Goal: Transaction & Acquisition: Download file/media

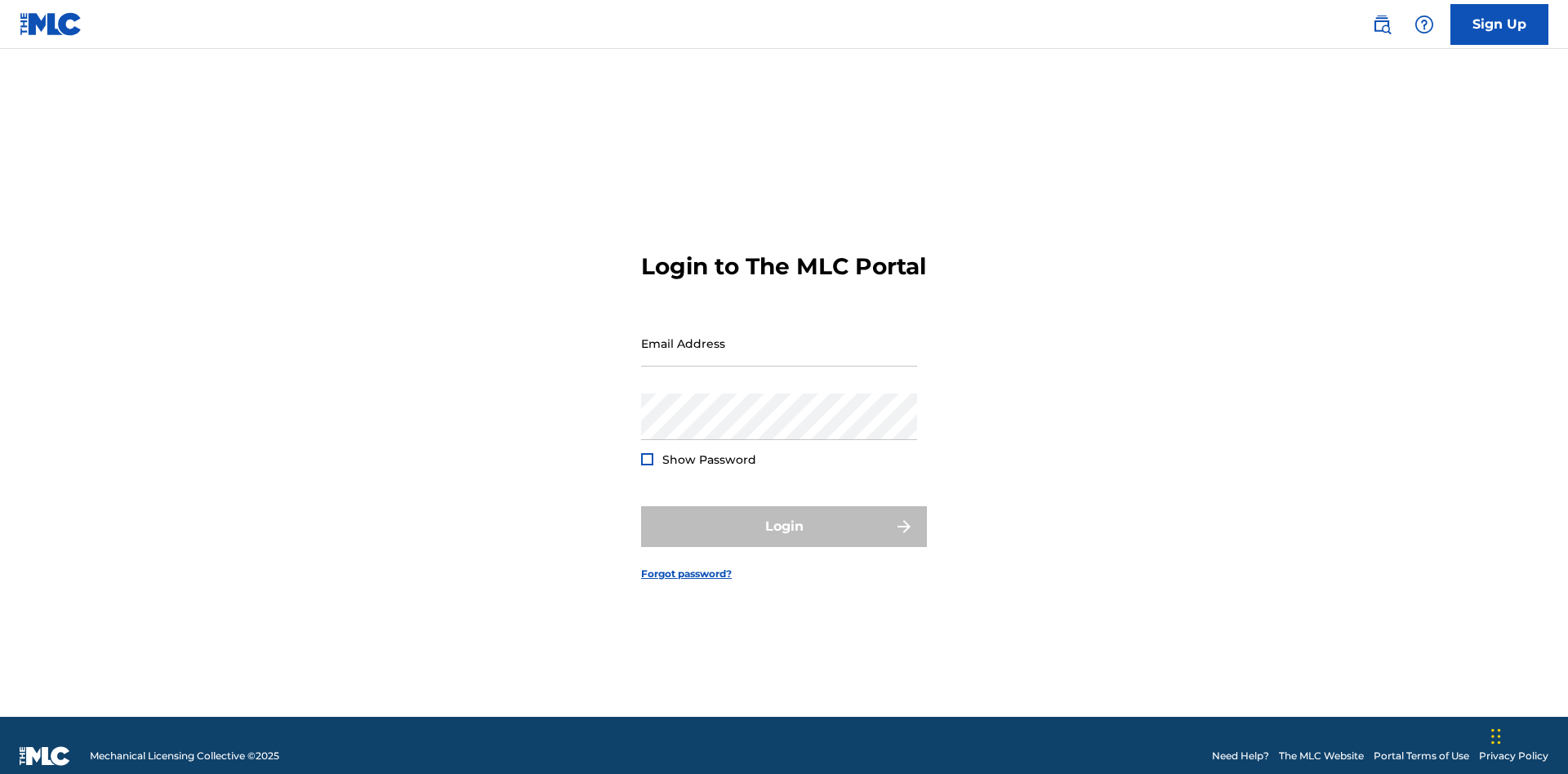
scroll to position [21, 0]
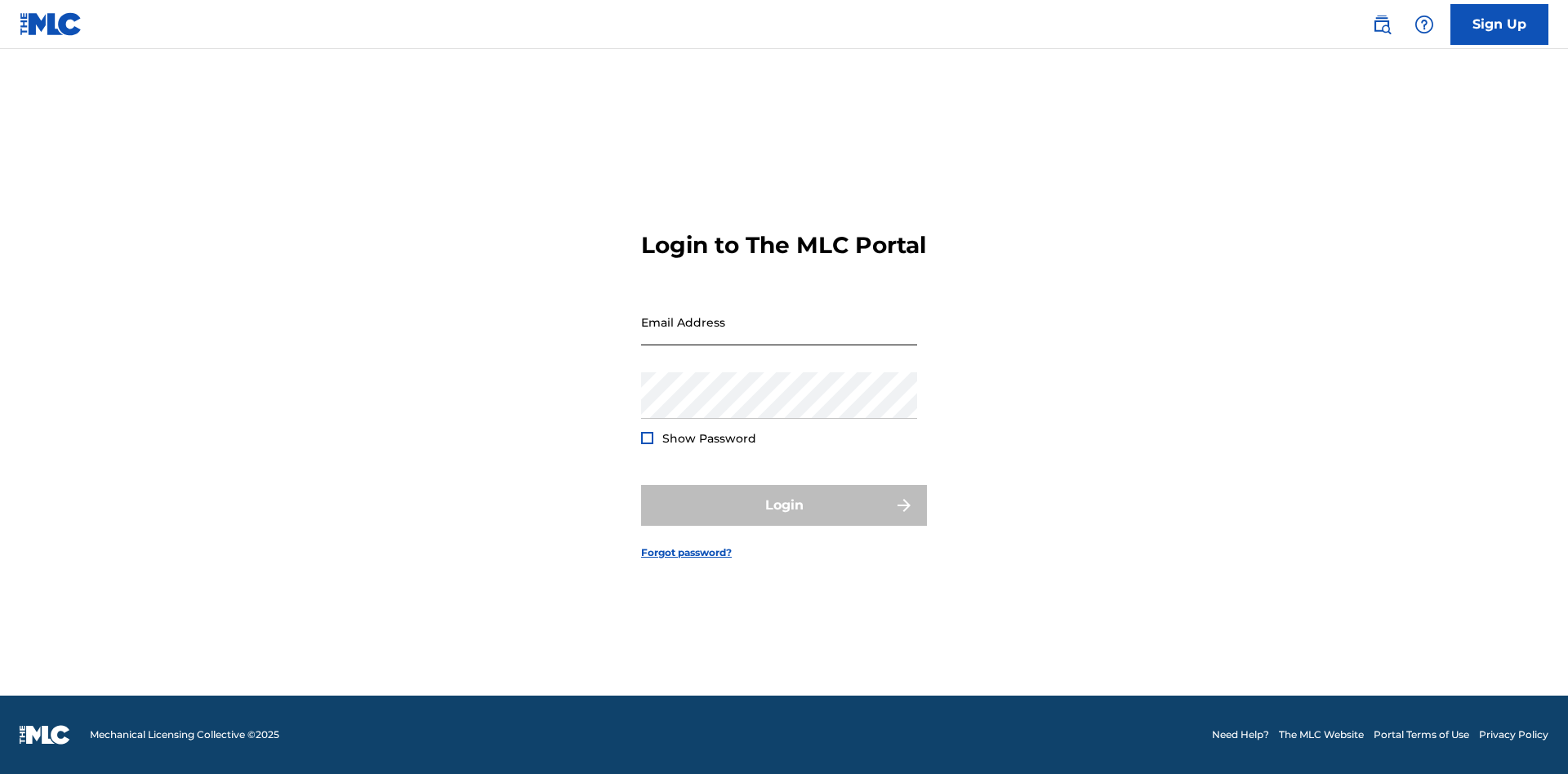
click at [779, 335] on input "Email Address" at bounding box center [779, 322] width 276 height 47
type input "[EMAIL_ADDRESS][DOMAIN_NAME]"
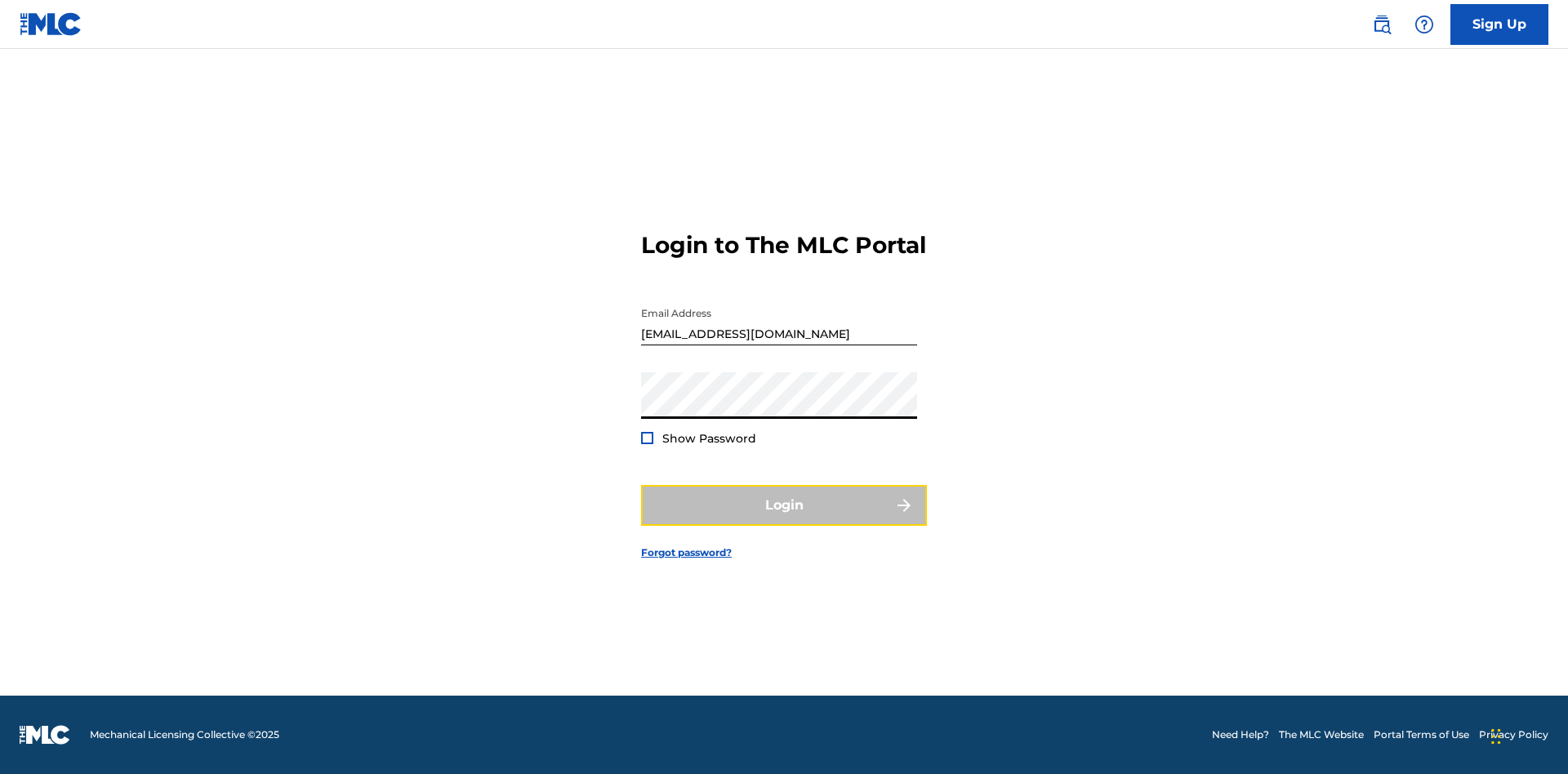
click at [784, 519] on button "Login" at bounding box center [784, 506] width 285 height 41
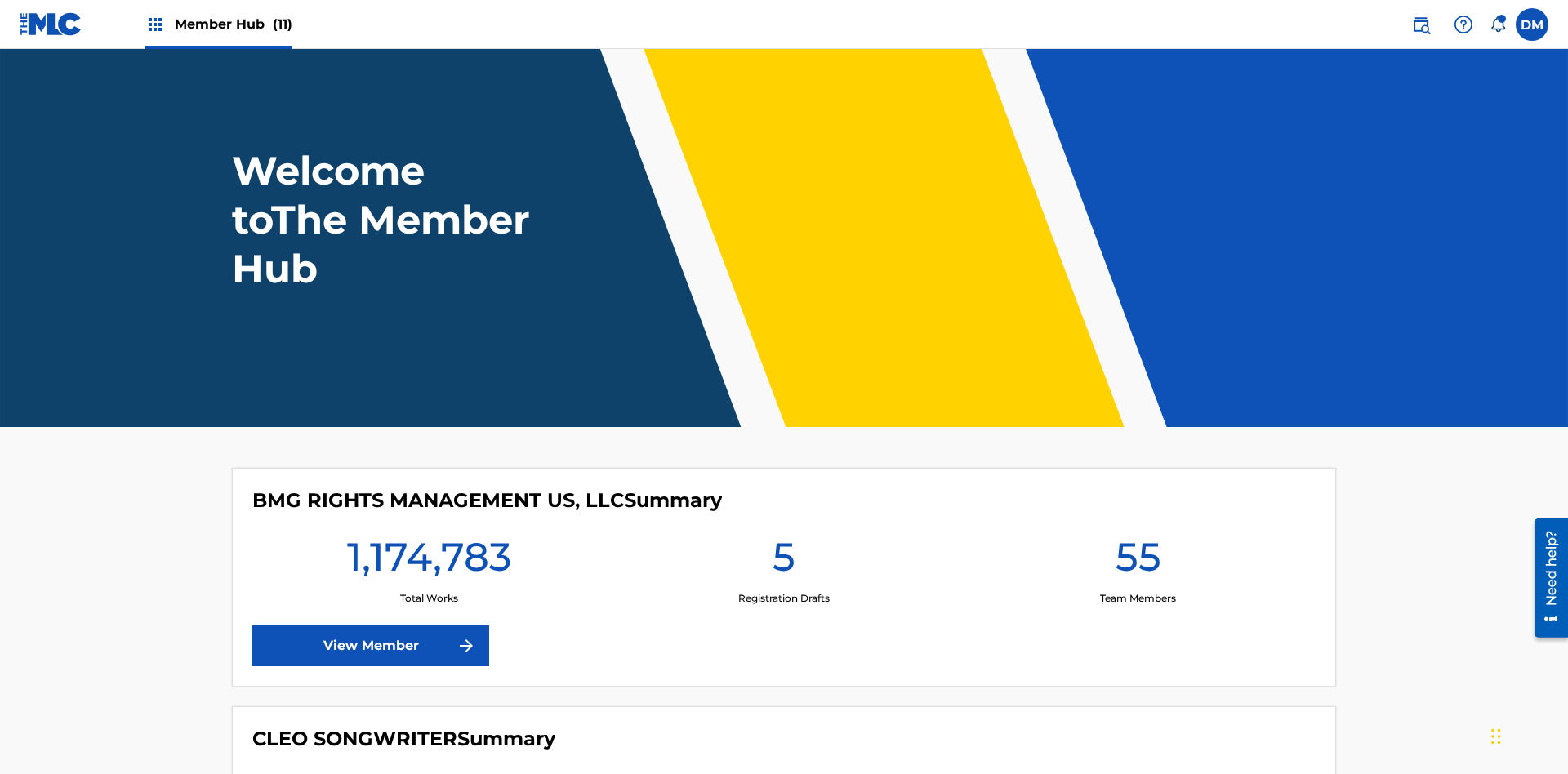
click at [233, 24] on span "Member Hub (11)" at bounding box center [233, 24] width 118 height 19
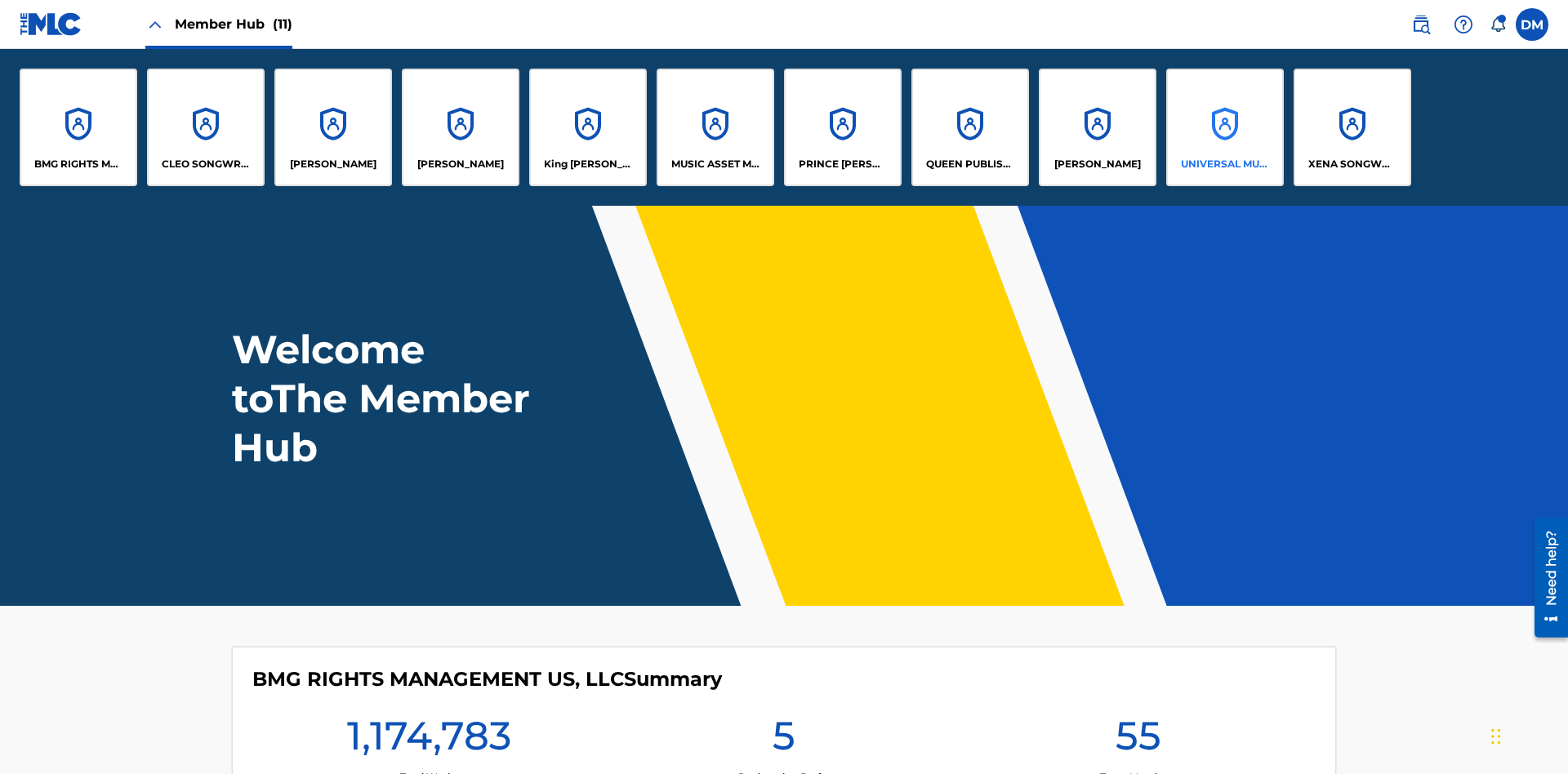
click at [1224, 164] on p "UNIVERSAL MUSIC PUB GROUP" at bounding box center [1225, 163] width 89 height 14
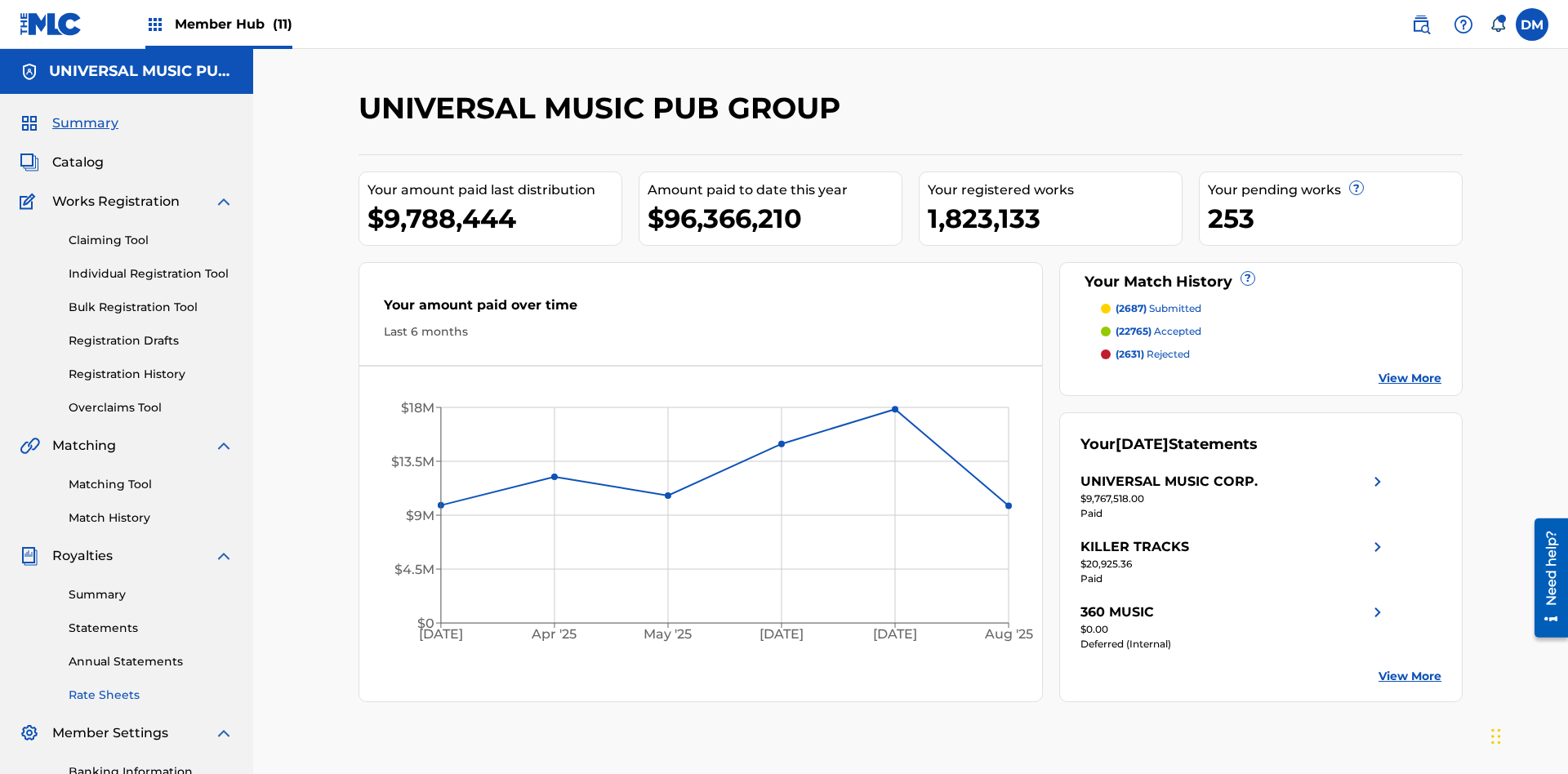
click at [151, 687] on link "Rate Sheets" at bounding box center [151, 695] width 165 height 17
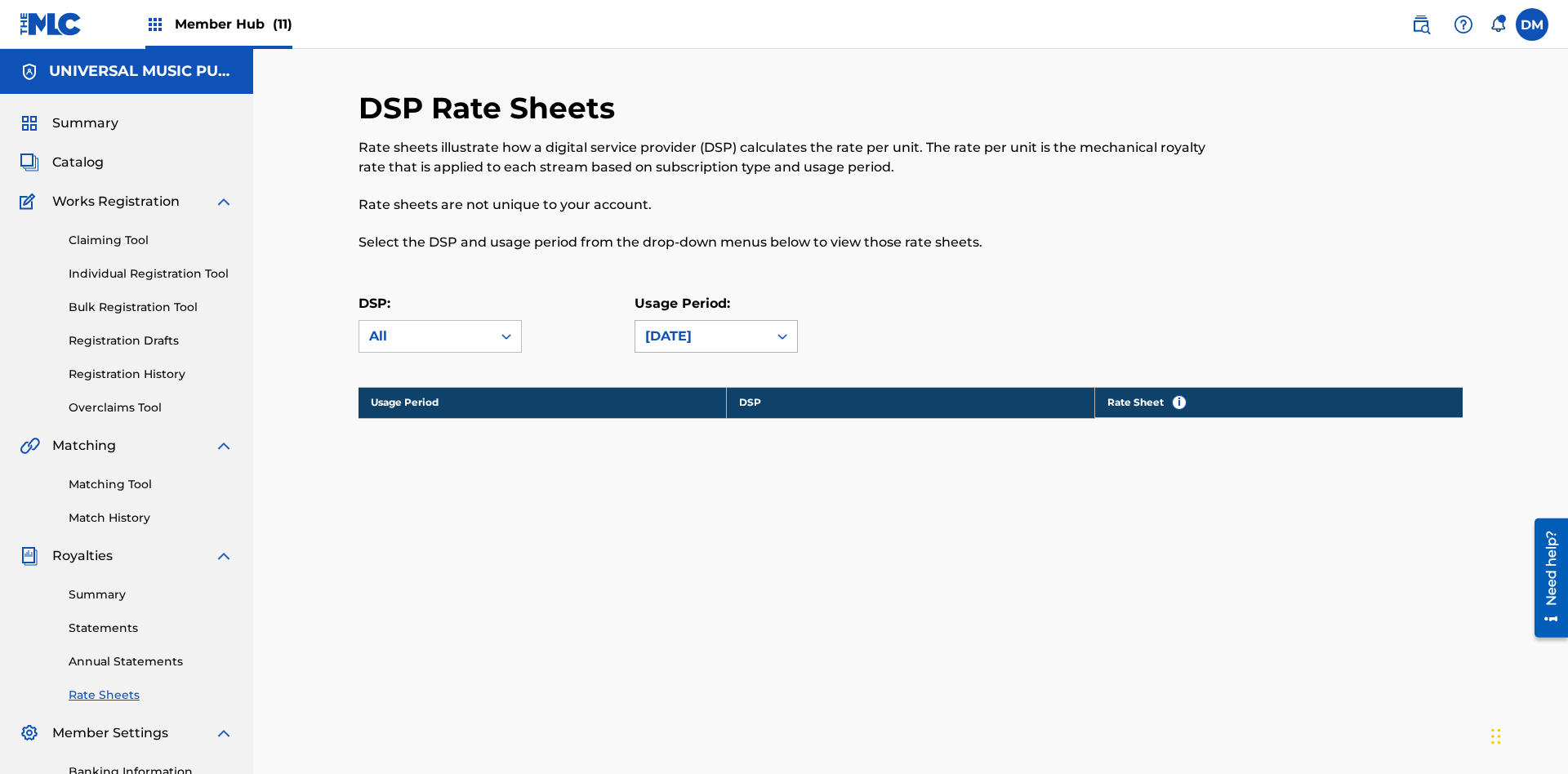
click at [717, 327] on div "[DATE]" at bounding box center [701, 336] width 113 height 19
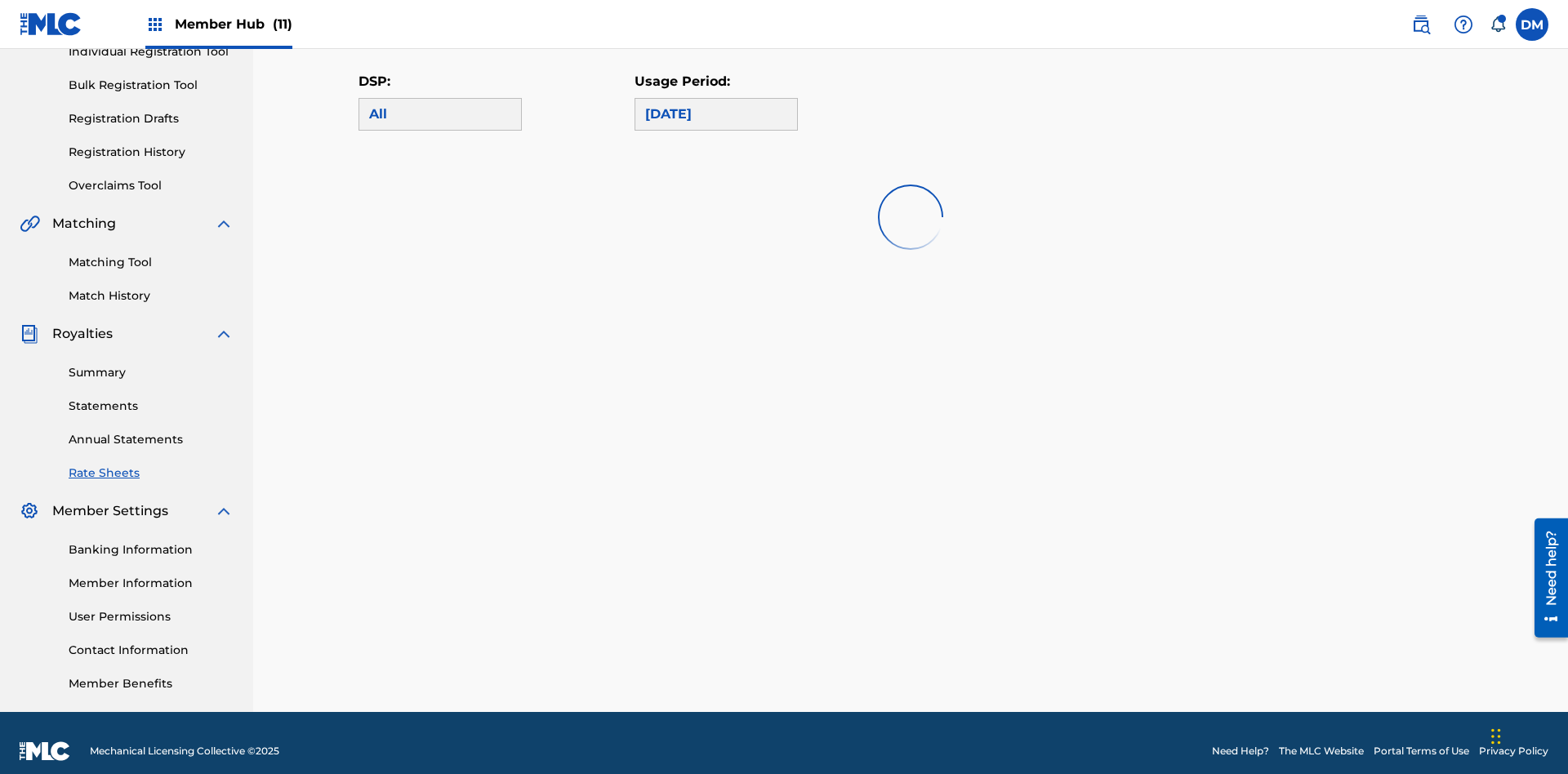
scroll to position [0, 0]
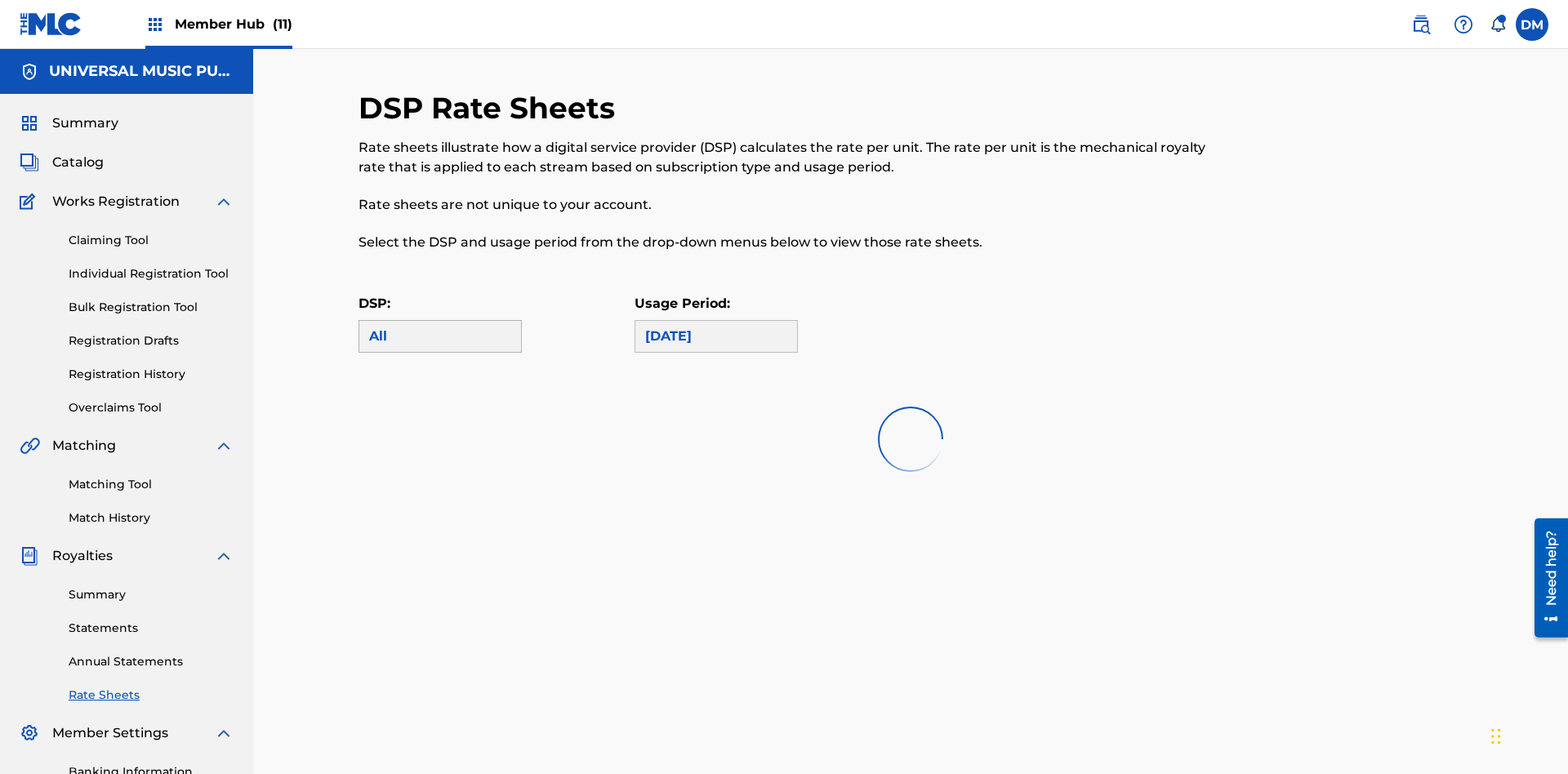
click at [440, 327] on div "All" at bounding box center [440, 336] width 142 height 19
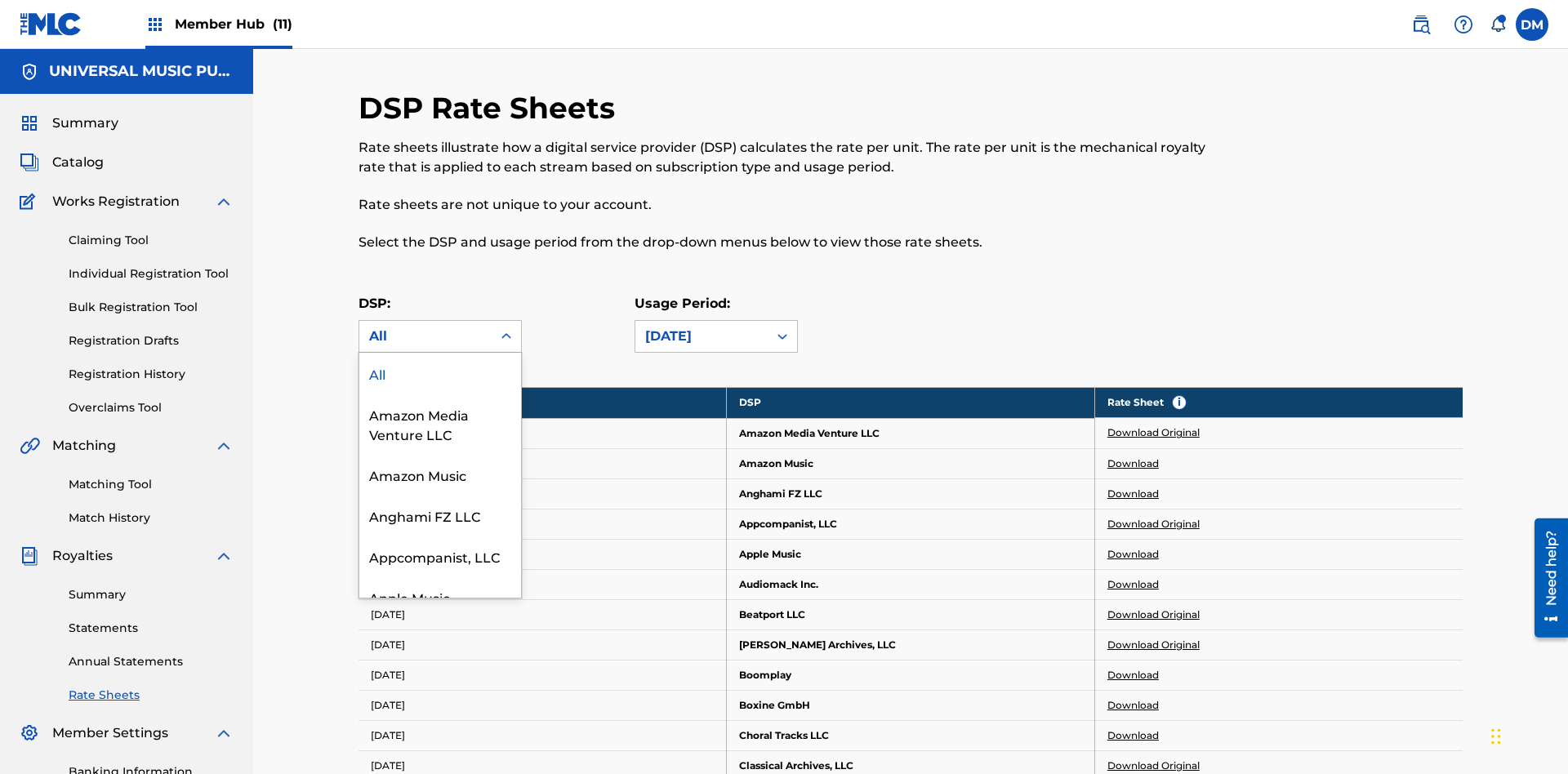
scroll to position [222, 0]
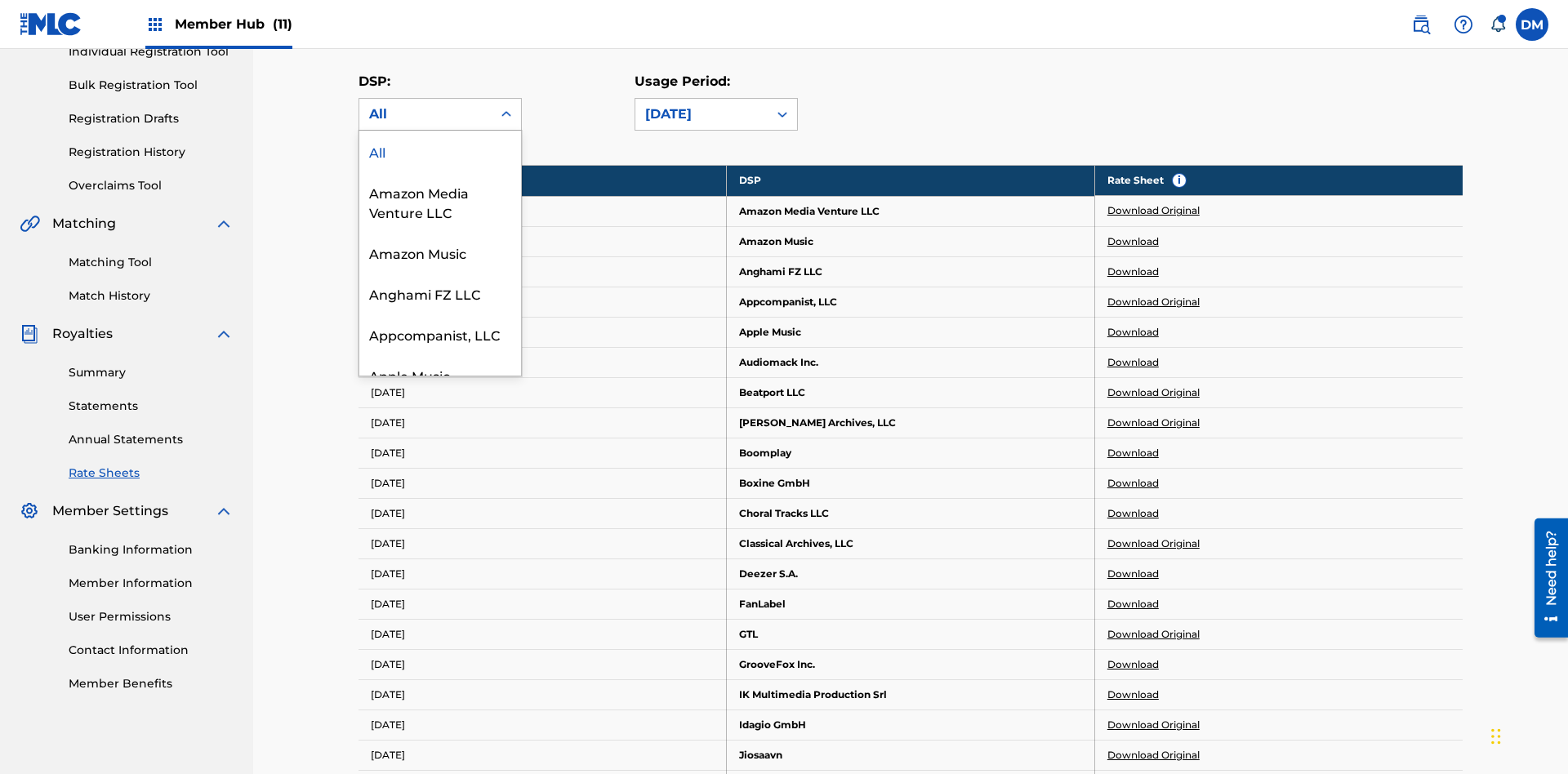
click at [440, 477] on div "Beatport LLC" at bounding box center [440, 456] width 162 height 41
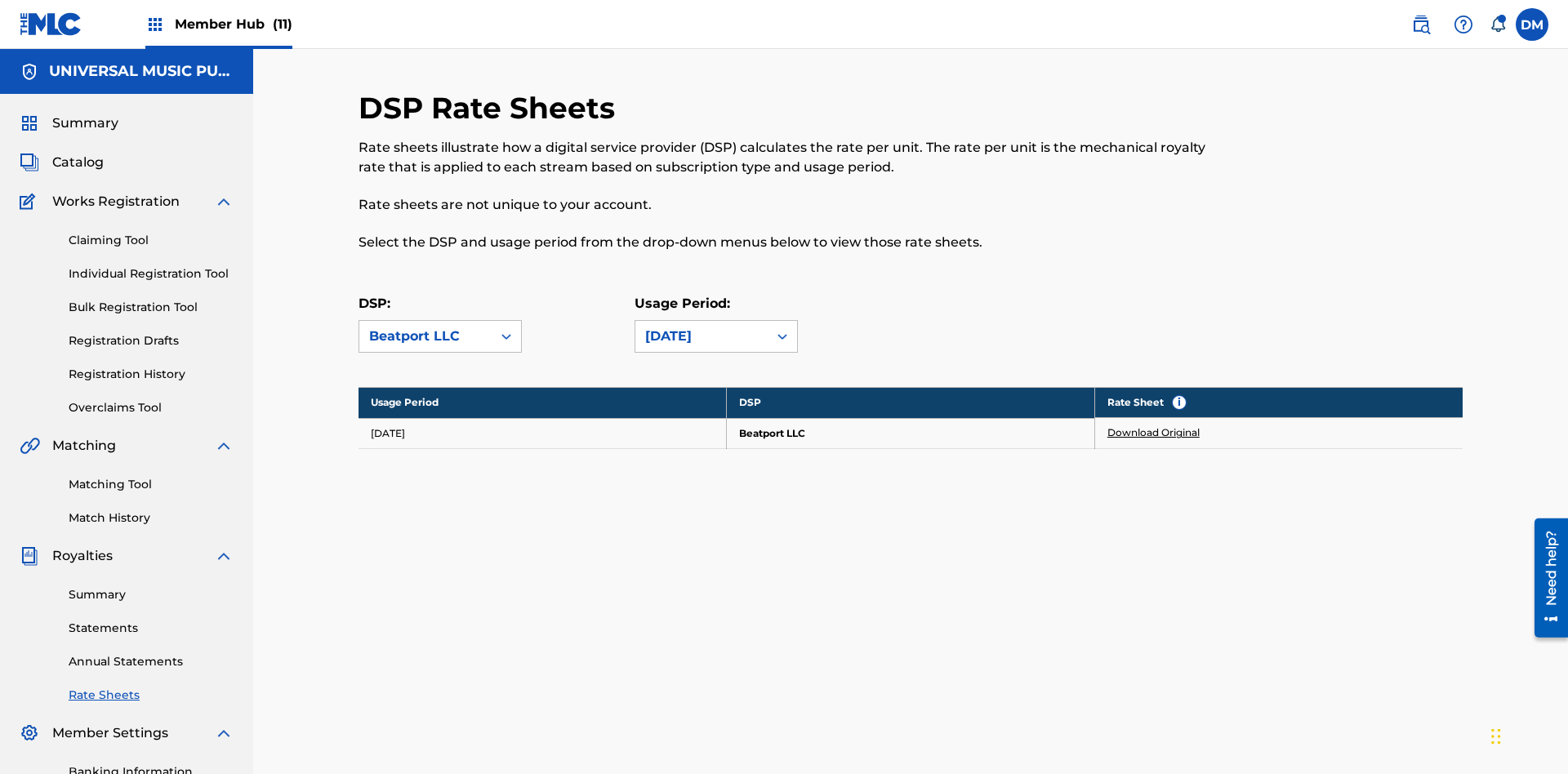
click at [1154, 425] on link "Download Original" at bounding box center [1153, 432] width 92 height 14
